Goal: Find contact information

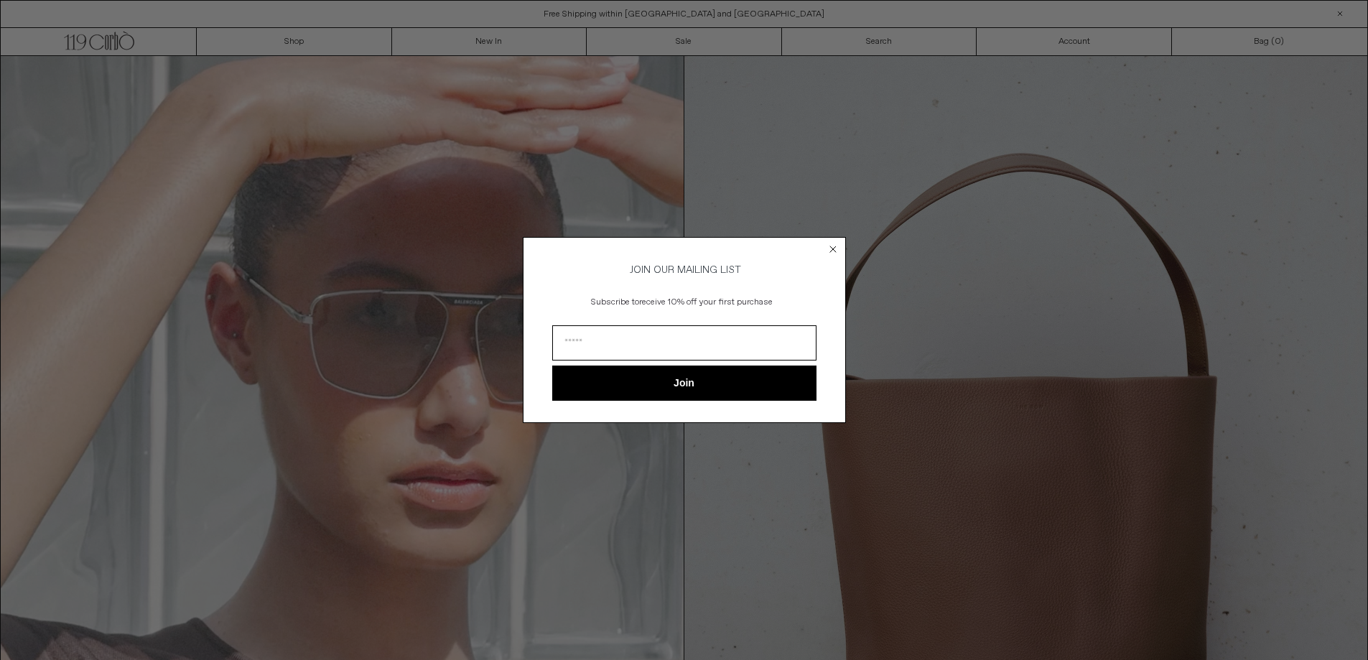
click at [835, 247] on circle "Close dialog" at bounding box center [833, 250] width 14 height 14
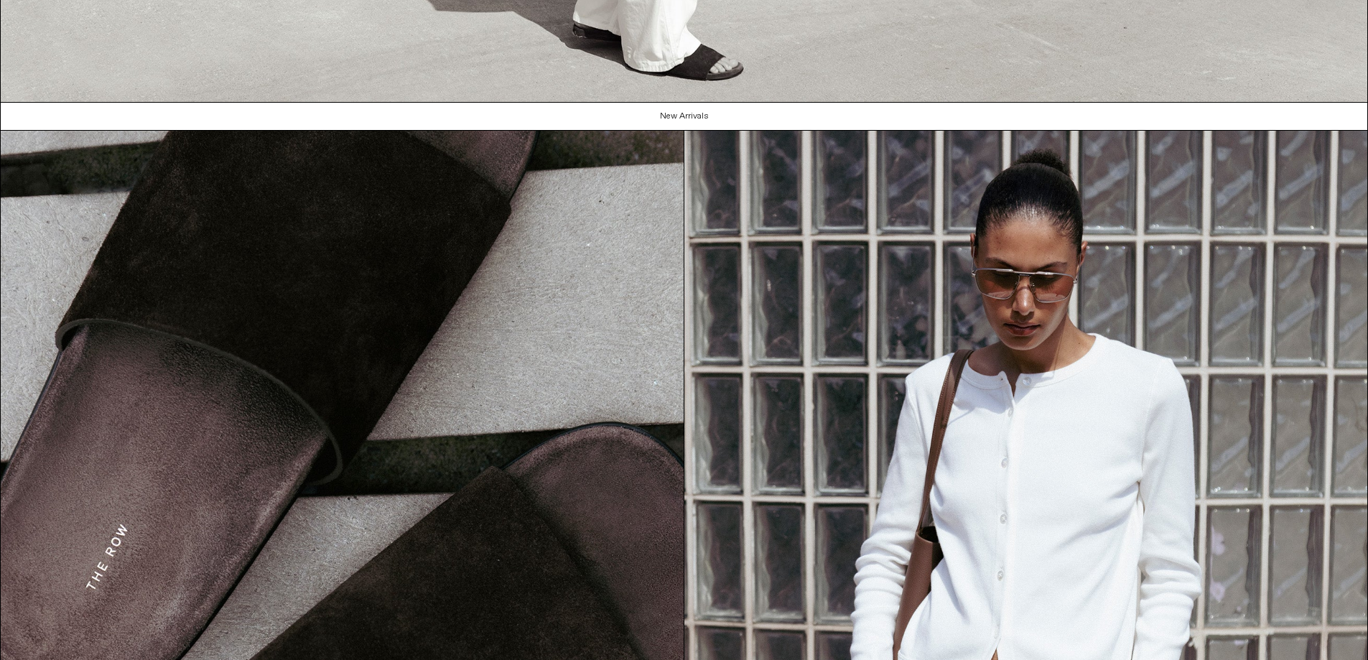
scroll to position [2137, 0]
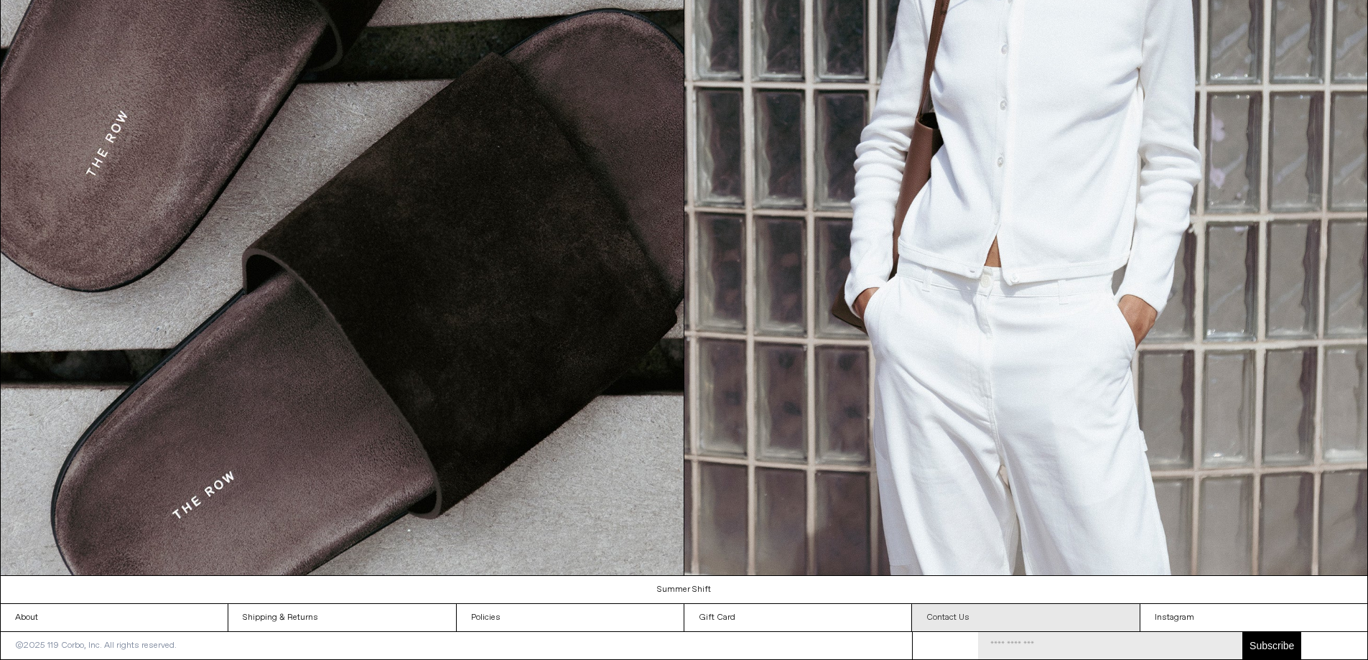
click at [956, 617] on link "Contact Us" at bounding box center [1025, 617] width 227 height 27
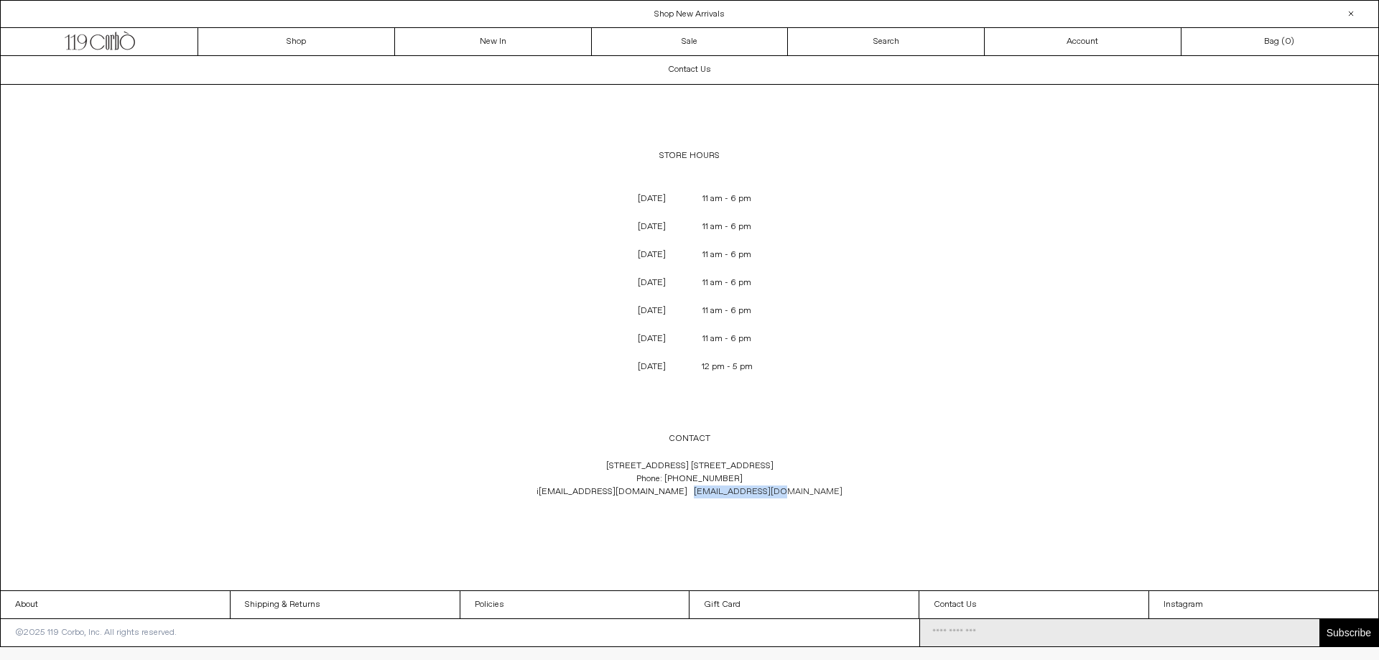
drag, startPoint x: 822, startPoint y: 497, endPoint x: 691, endPoint y: 489, distance: 130.9
click at [691, 489] on p "[STREET_ADDRESS] [GEOGRAPHIC_DATA] 1C4 Phone: [PHONE_NUMBER] i [EMAIL_ADDRESS][…" at bounding box center [689, 478] width 475 height 53
